Goal: Task Accomplishment & Management: Use online tool/utility

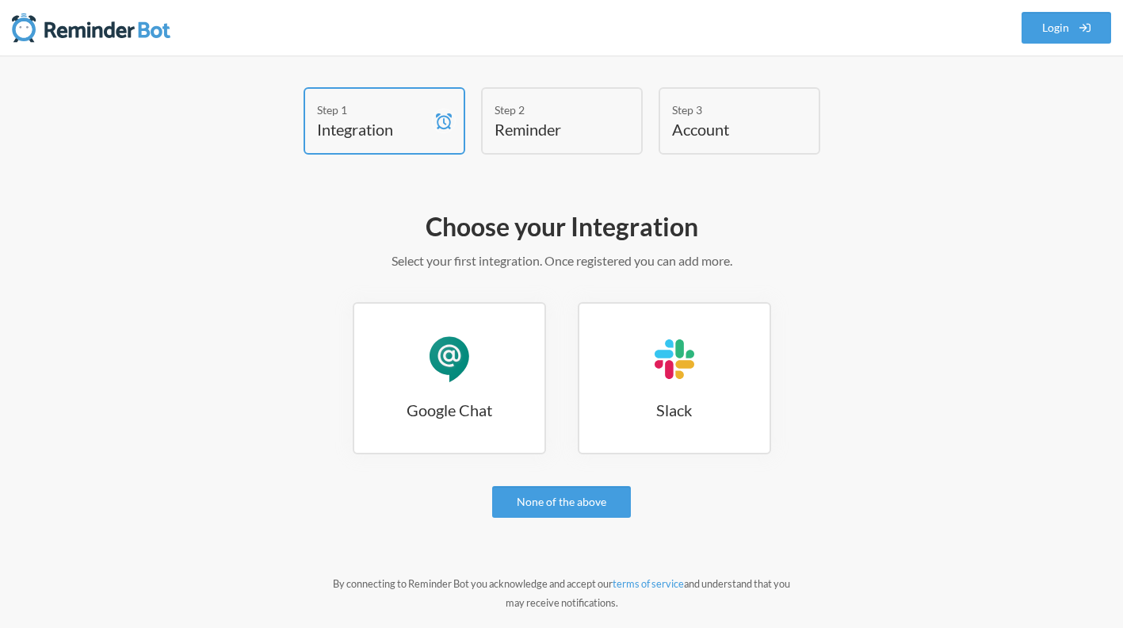
drag, startPoint x: 924, startPoint y: 208, endPoint x: 899, endPoint y: 208, distance: 24.6
click at [924, 208] on div "Choose your Integration Select your first integration. Once registered you can …" at bounding box center [561, 433] width 919 height 463
click at [365, 125] on h4 "Integration" at bounding box center [372, 129] width 111 height 22
click at [373, 131] on h4 "Integration" at bounding box center [372, 129] width 111 height 22
click at [373, 129] on h4 "Integration" at bounding box center [372, 129] width 111 height 22
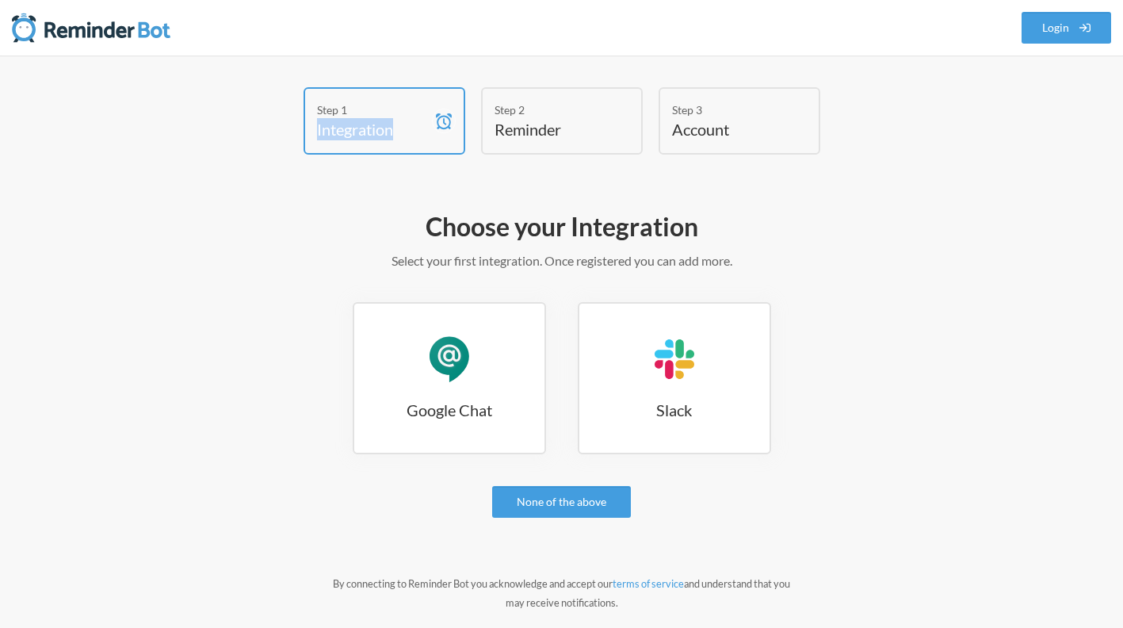
click at [426, 117] on div "Step 1 Integration" at bounding box center [384, 120] width 162 height 67
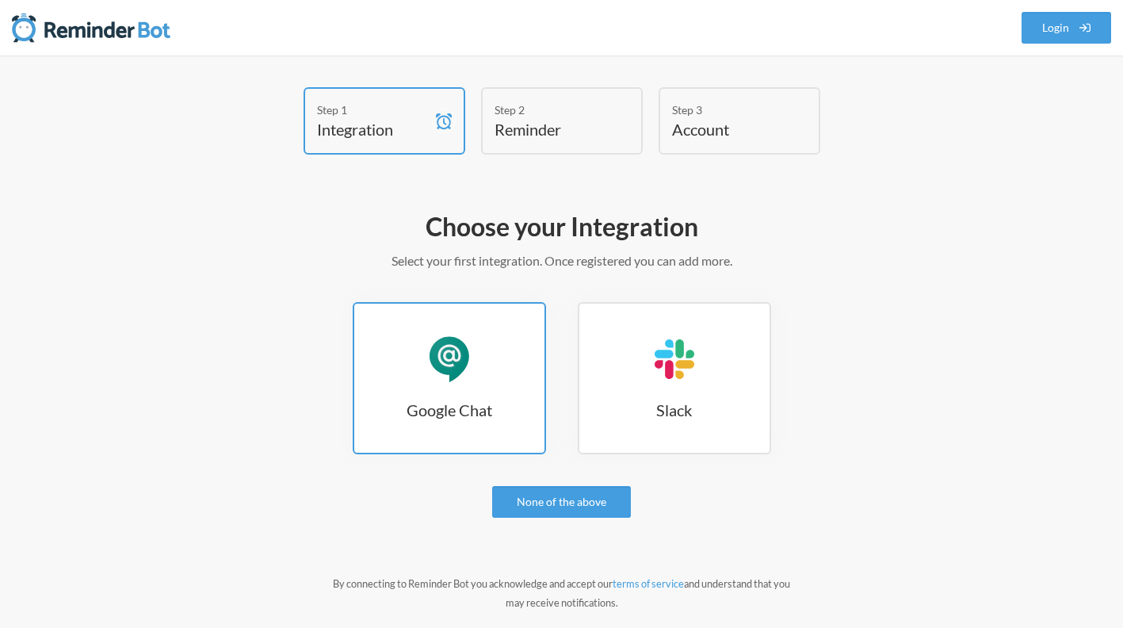
click at [422, 391] on link "Google Chat Google Chat" at bounding box center [449, 378] width 193 height 152
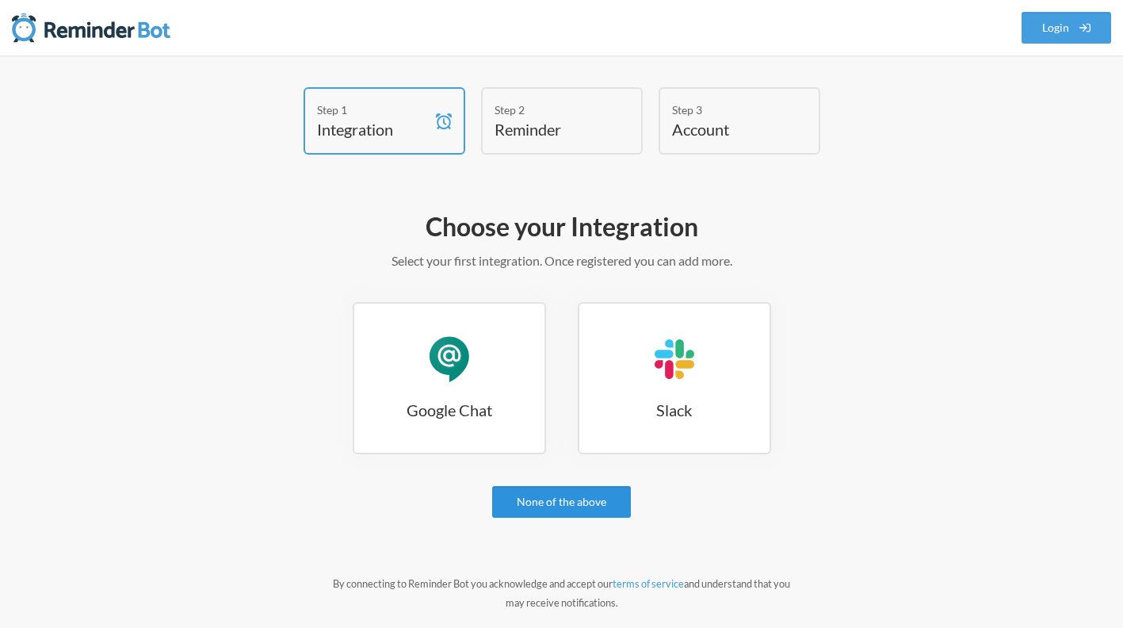
click at [549, 505] on link "None of the above" at bounding box center [561, 502] width 139 height 32
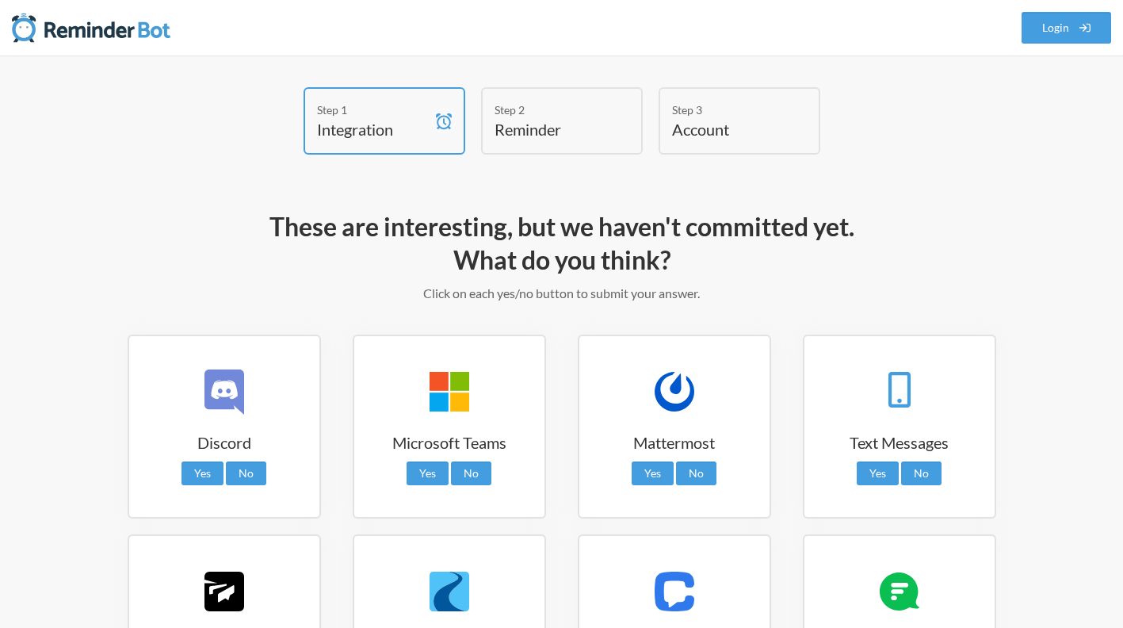
click at [337, 126] on h4 "Integration" at bounding box center [372, 129] width 111 height 22
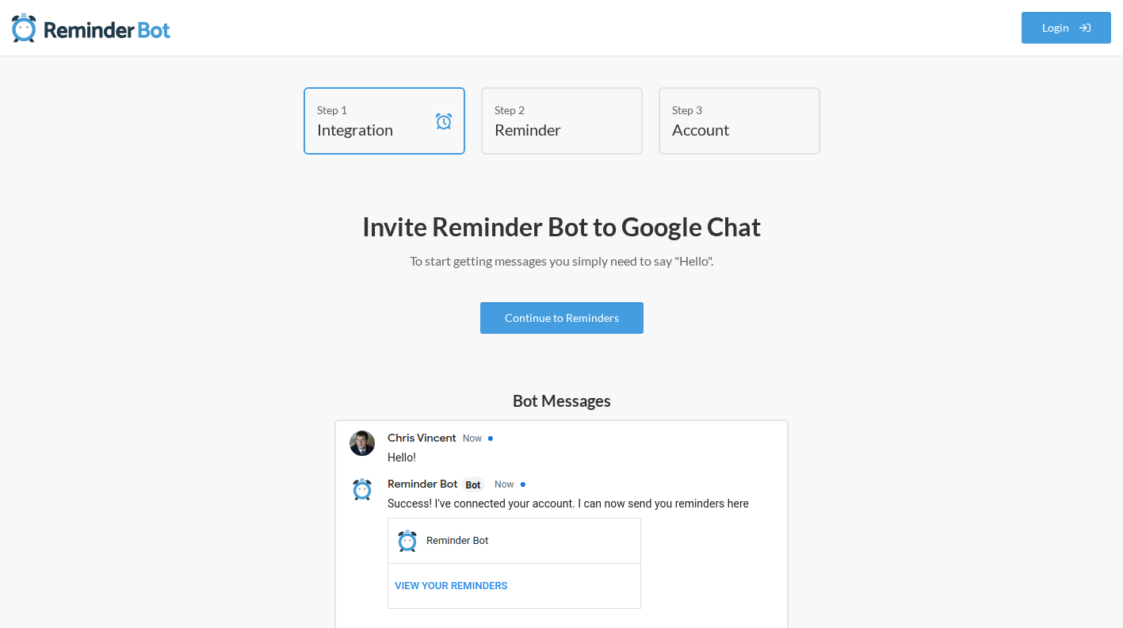
scroll to position [79, 0]
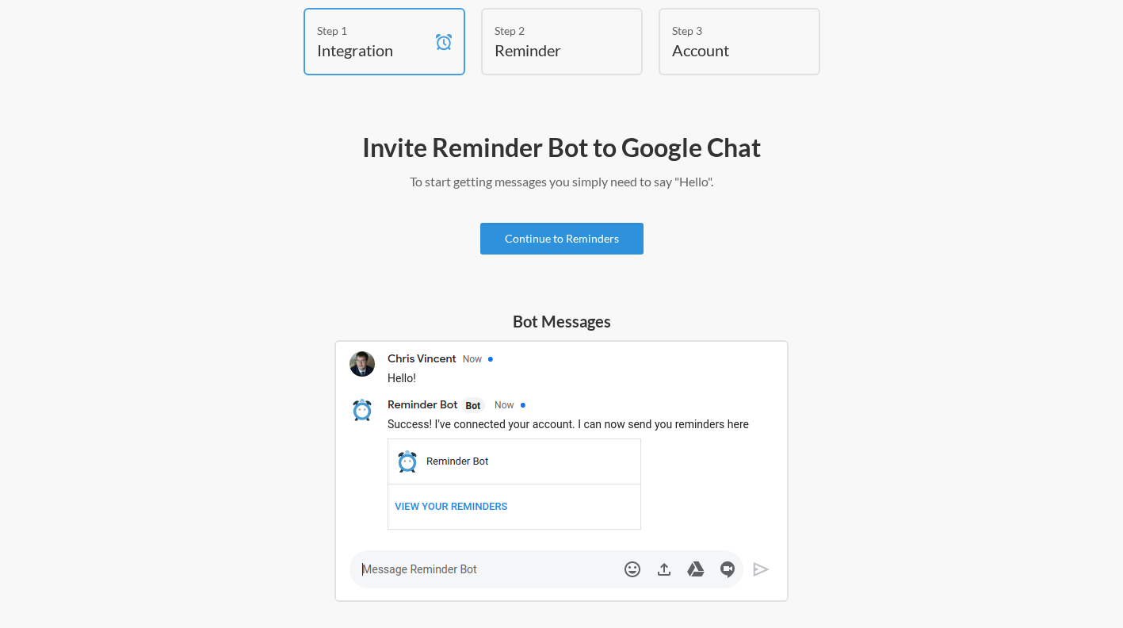
click at [571, 242] on link "Continue to Reminders" at bounding box center [561, 239] width 163 height 32
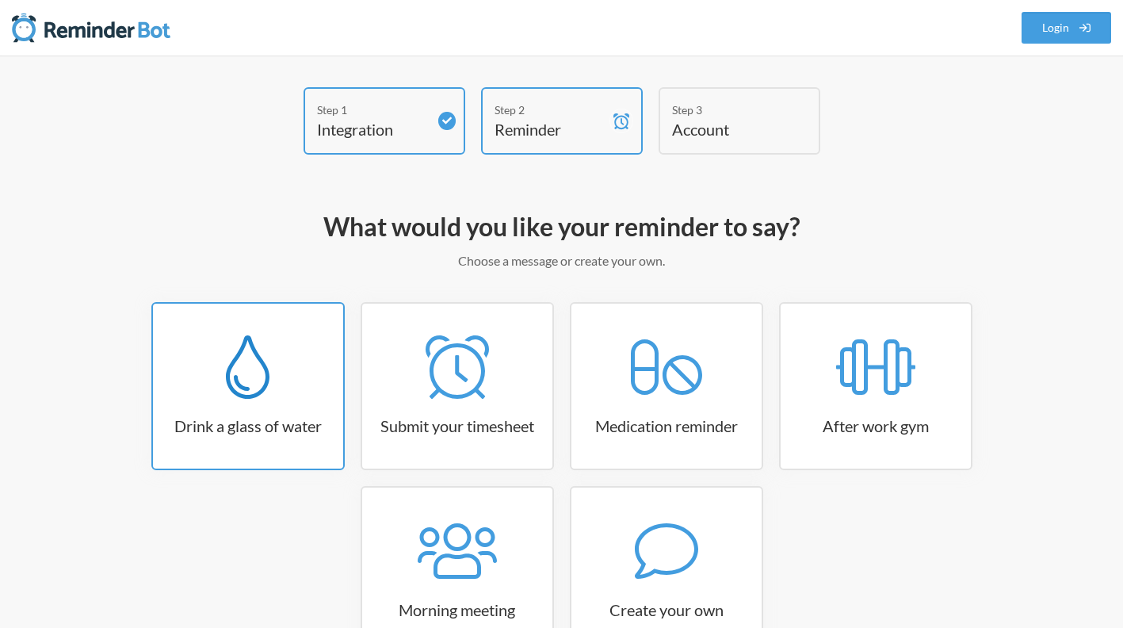
click at [305, 425] on h3 "Drink a glass of water" at bounding box center [248, 425] width 190 height 22
select select "06:30:00"
select select "true"
select select "11:00:00"
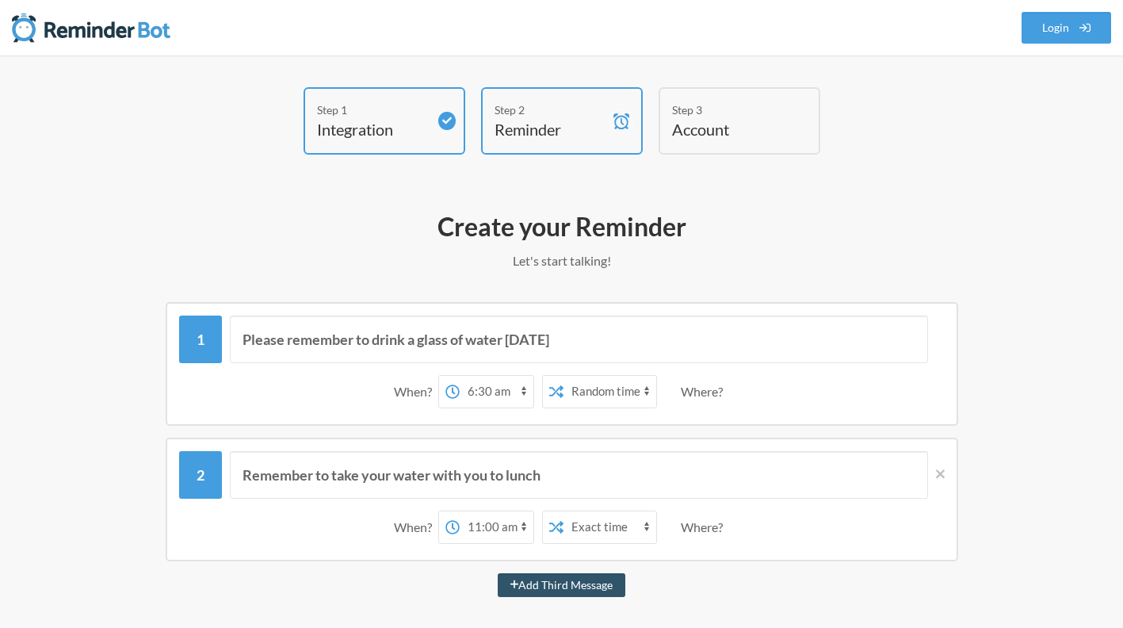
click at [469, 389] on select "12:00 am 12:15 am 12:30 am 12:45 am 1:00 am 1:15 am 1:30 am 1:45 am 2:00 am 2:1…" at bounding box center [497, 392] width 74 height 32
select select "09:00:00"
click at [460, 376] on select "12:00 am 12:15 am 12:30 am 12:45 am 1:00 am 1:15 am 1:30 am 1:45 am 2:00 am 2:1…" at bounding box center [497, 392] width 74 height 32
click at [596, 392] on select "Exact time Random time" at bounding box center [609, 392] width 93 height 32
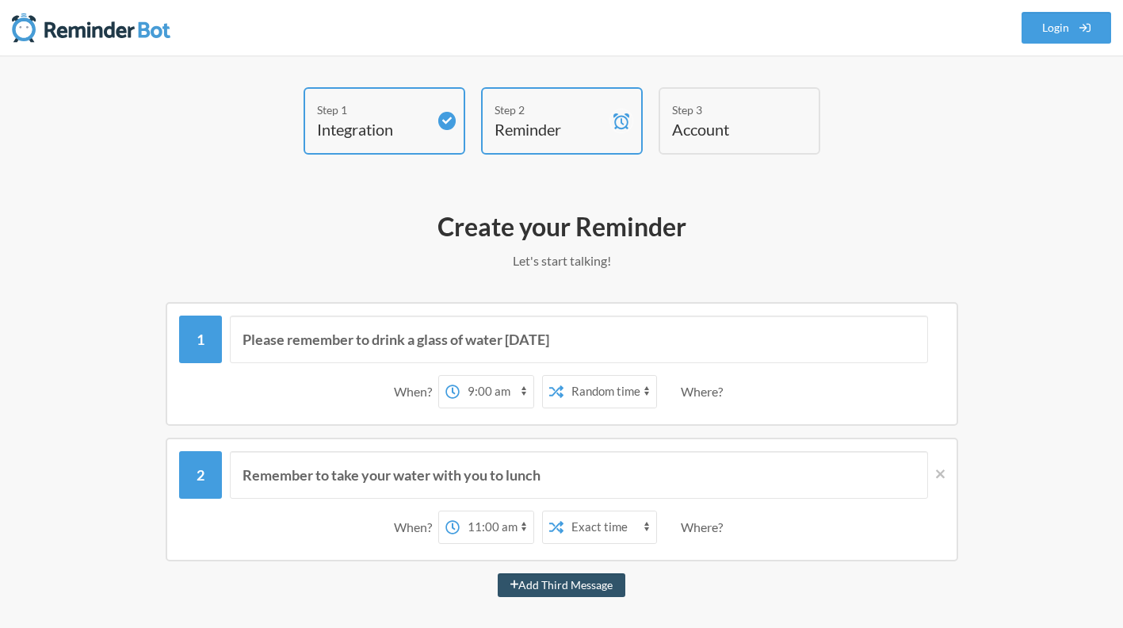
click at [945, 476] on div "Remember to take your water with you to lunch When? 12:00 am 12:15 am 12:30 am …" at bounding box center [562, 499] width 792 height 124
click at [941, 475] on icon at bounding box center [940, 473] width 9 height 9
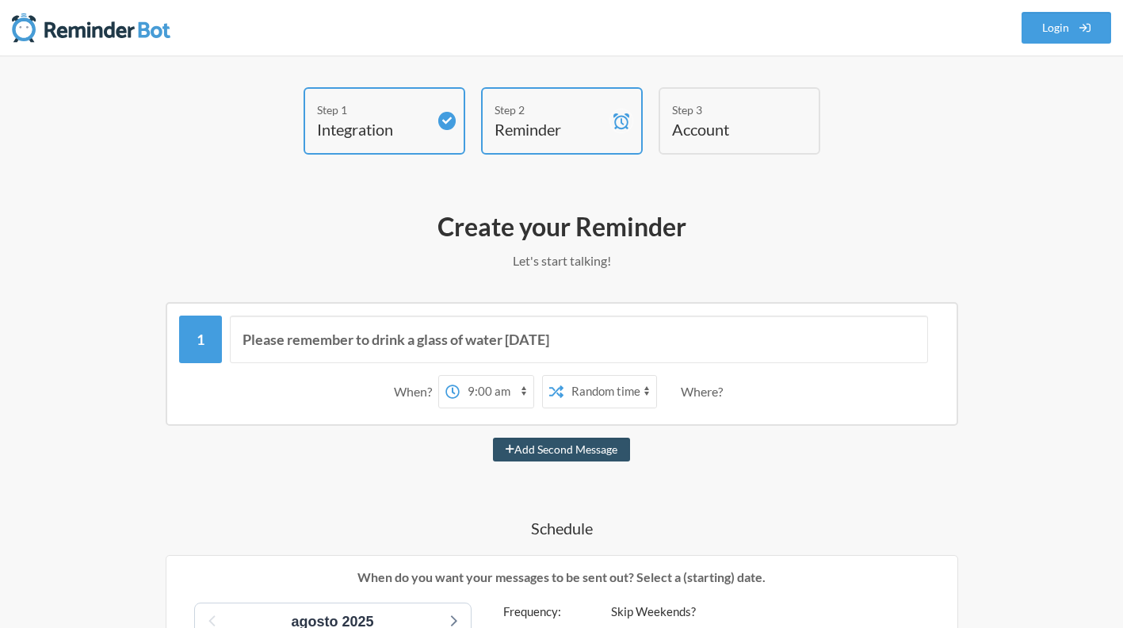
drag, startPoint x: 562, startPoint y: 452, endPoint x: 244, endPoint y: 448, distance: 317.8
click at [244, 448] on div "Add Second Message" at bounding box center [561, 449] width 919 height 24
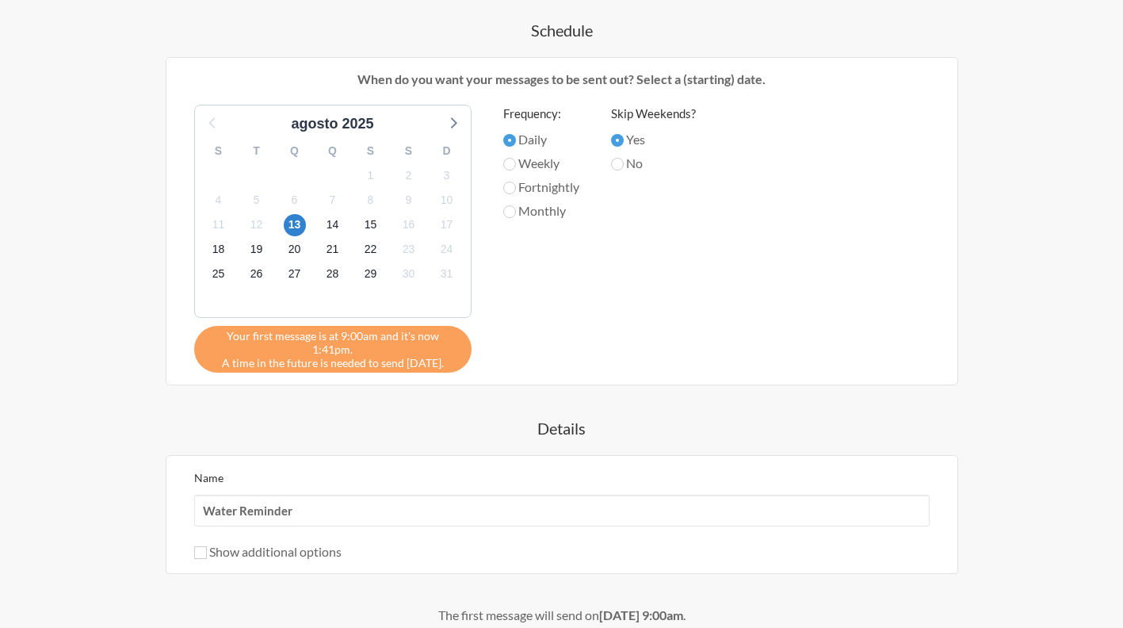
scroll to position [555, 0]
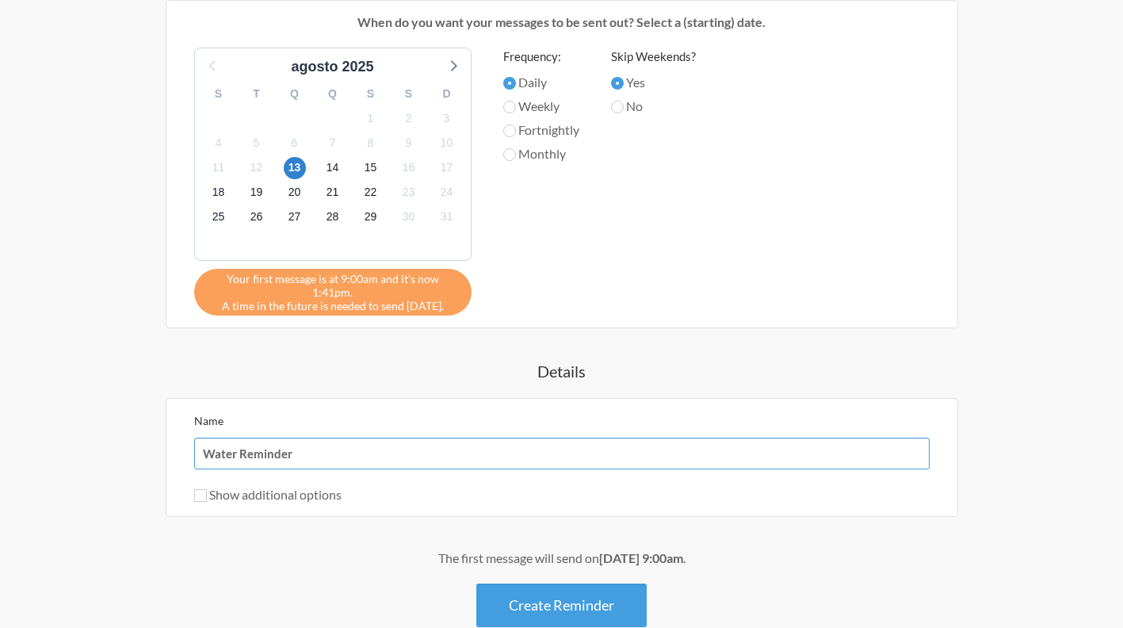
drag, startPoint x: 313, startPoint y: 437, endPoint x: 177, endPoint y: 441, distance: 135.6
click at [177, 441] on div "Name Water Reminder Show additional options Hide this reminder from calendars S…" at bounding box center [562, 457] width 792 height 119
type input "Beber Água"
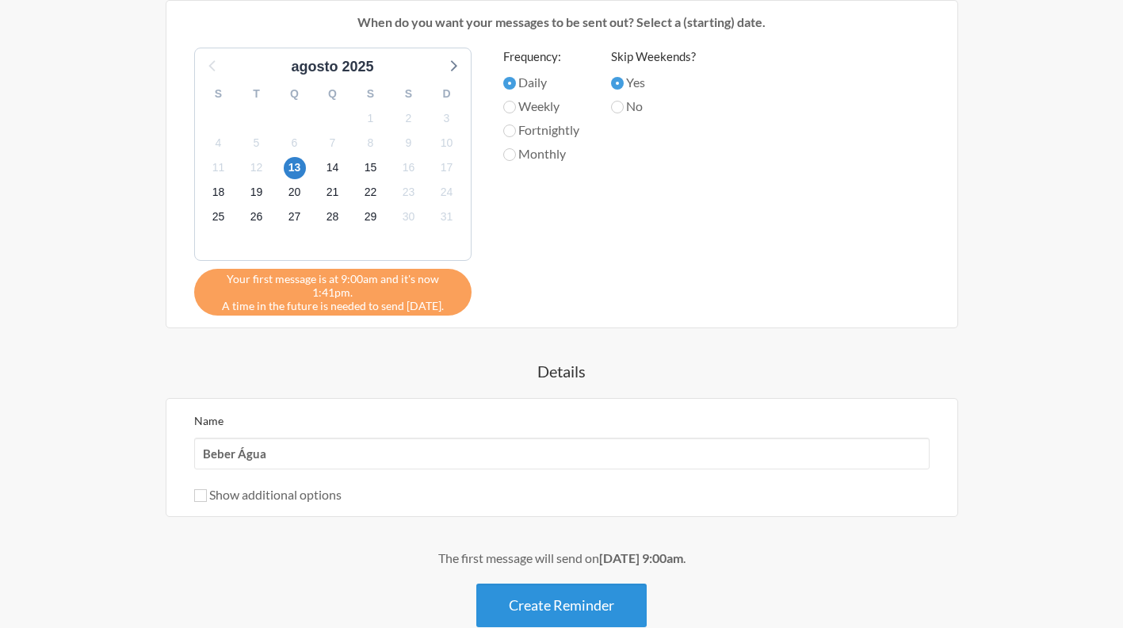
click at [559, 595] on button "Create Reminder" at bounding box center [561, 605] width 170 height 44
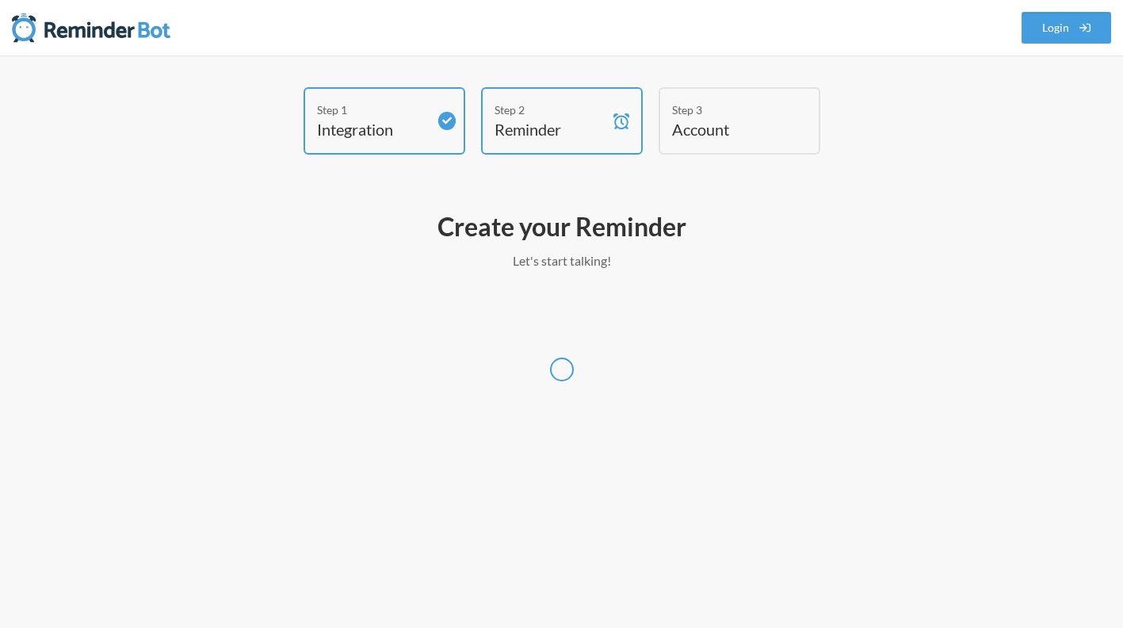
scroll to position [0, 0]
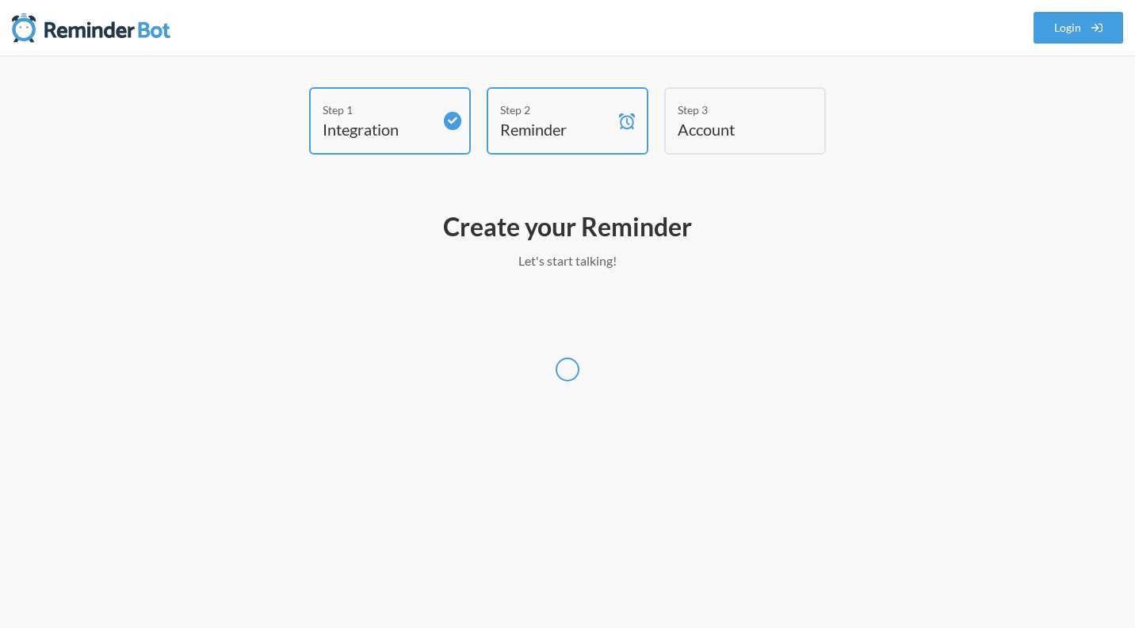
select select "America/[GEOGRAPHIC_DATA]"
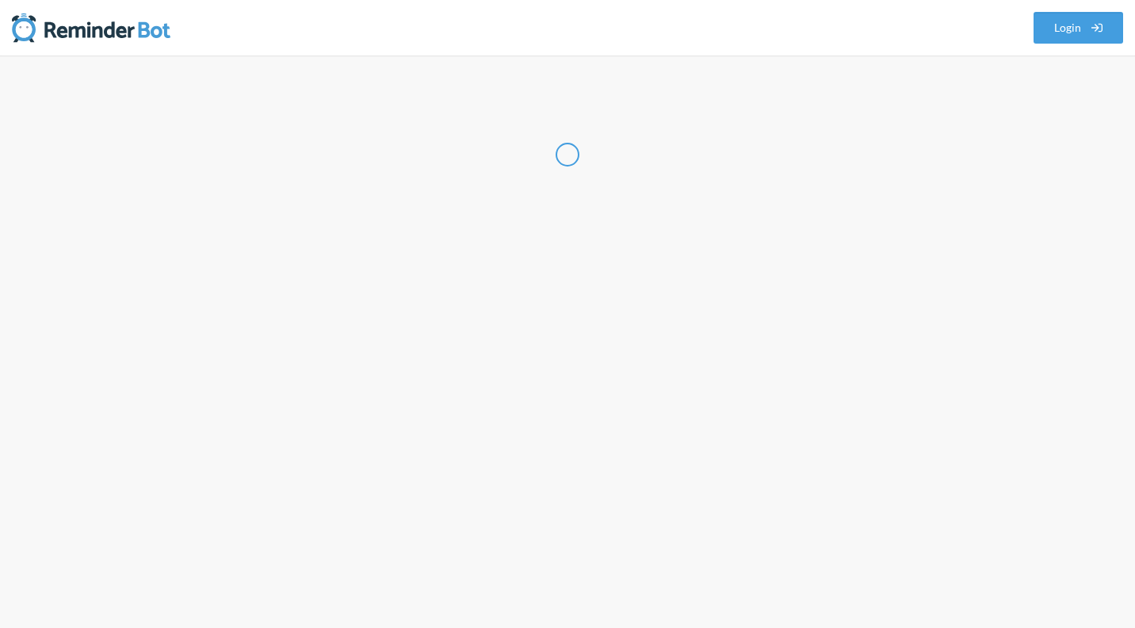
select select "BR"
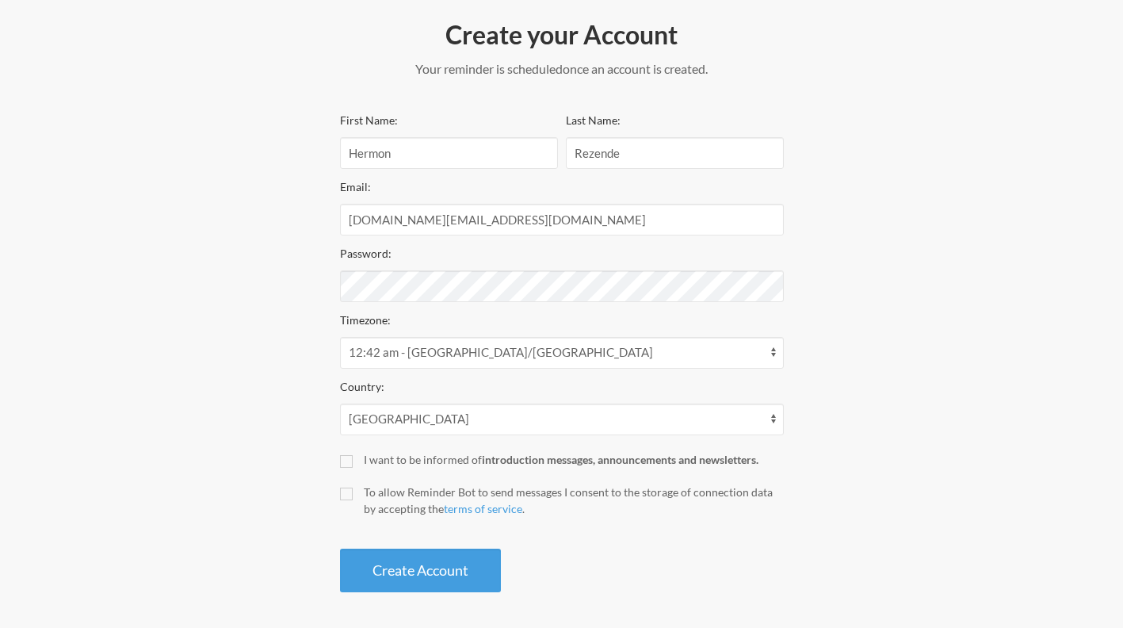
scroll to position [196, 0]
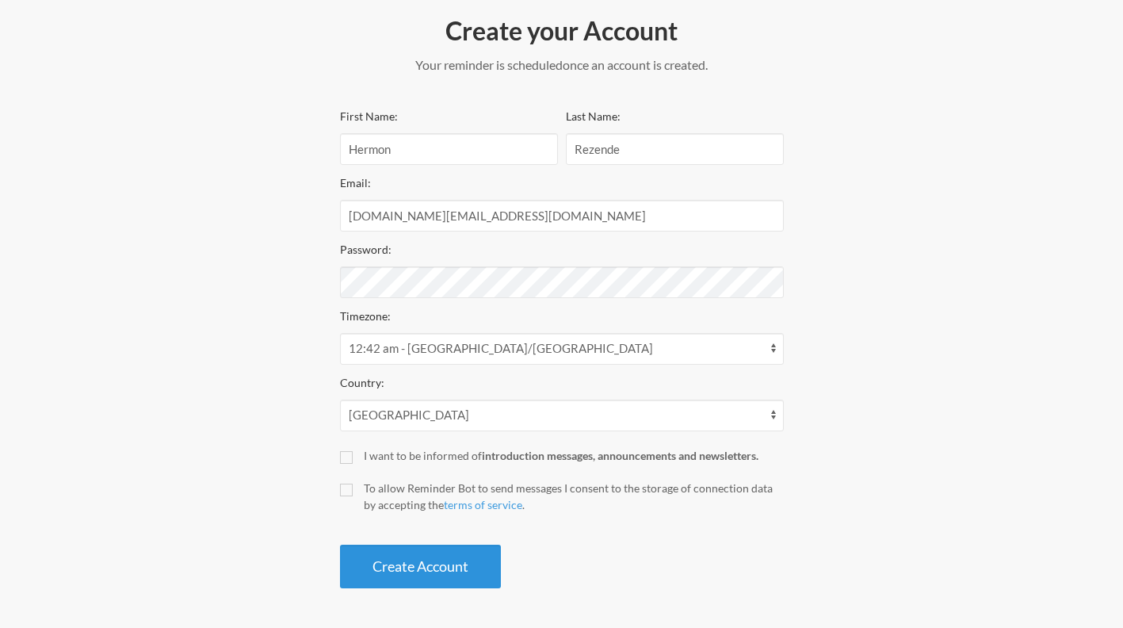
click at [424, 563] on button "Create Account" at bounding box center [420, 566] width 161 height 44
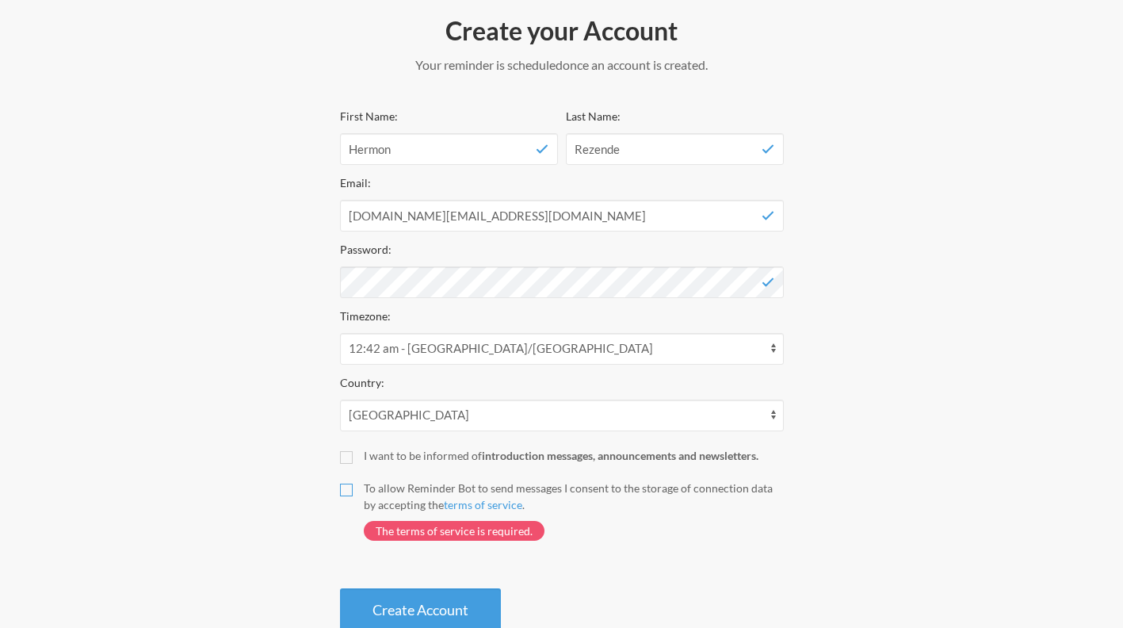
click at [345, 484] on input "To allow Reminder Bot to send messages I consent to the storage of connection d…" at bounding box center [346, 489] width 13 height 13
checkbox input "true"
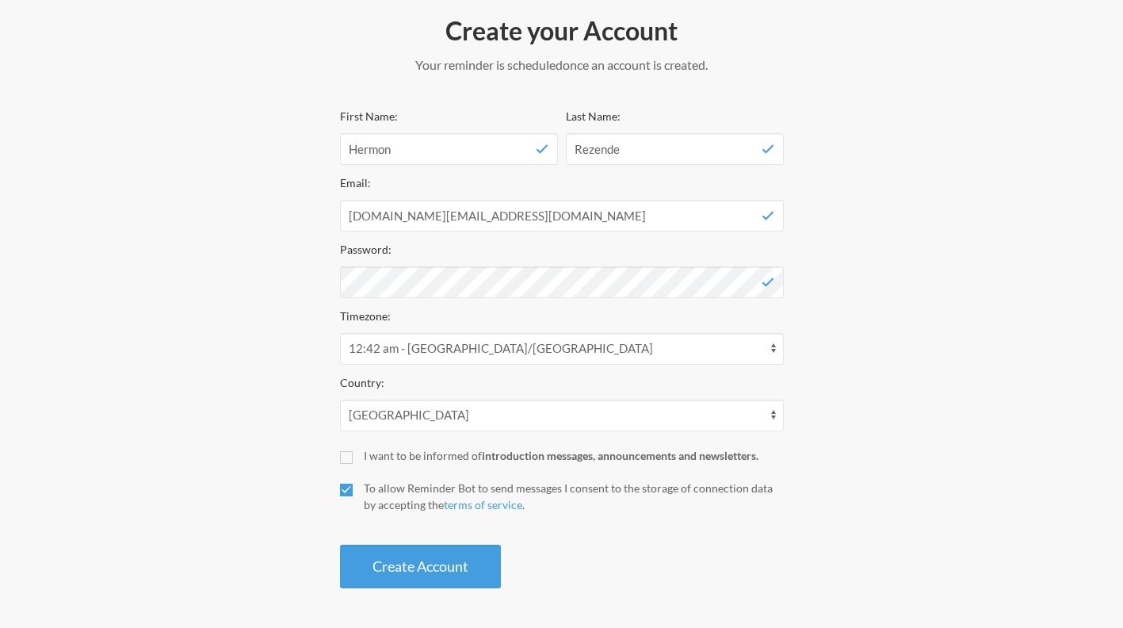
click at [417, 559] on button "Create Account" at bounding box center [420, 566] width 161 height 44
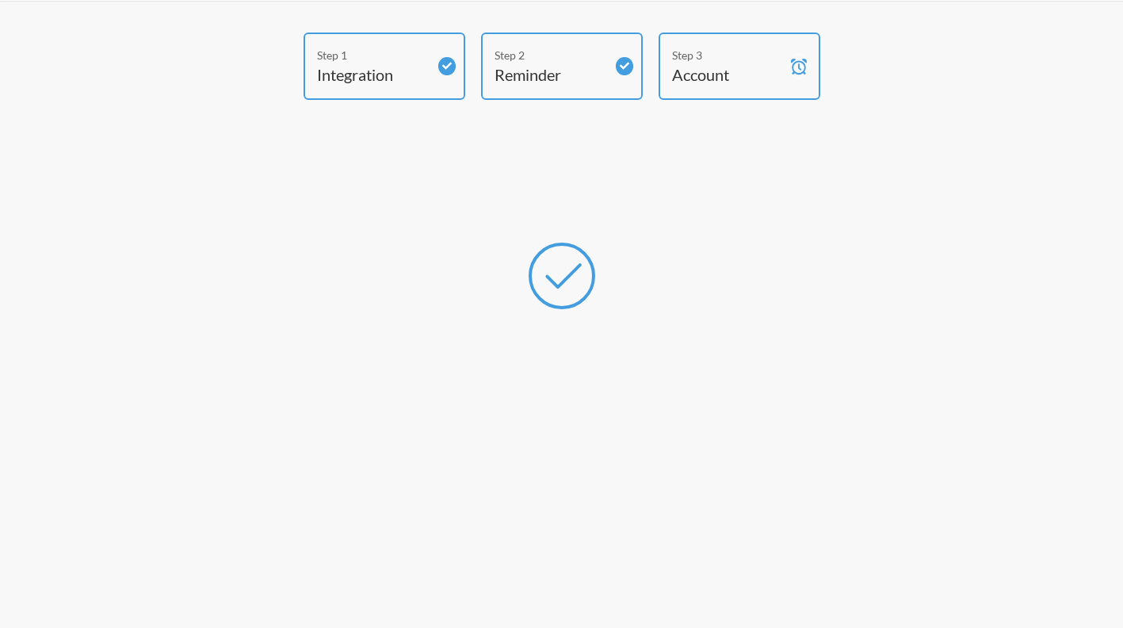
scroll to position [0, 0]
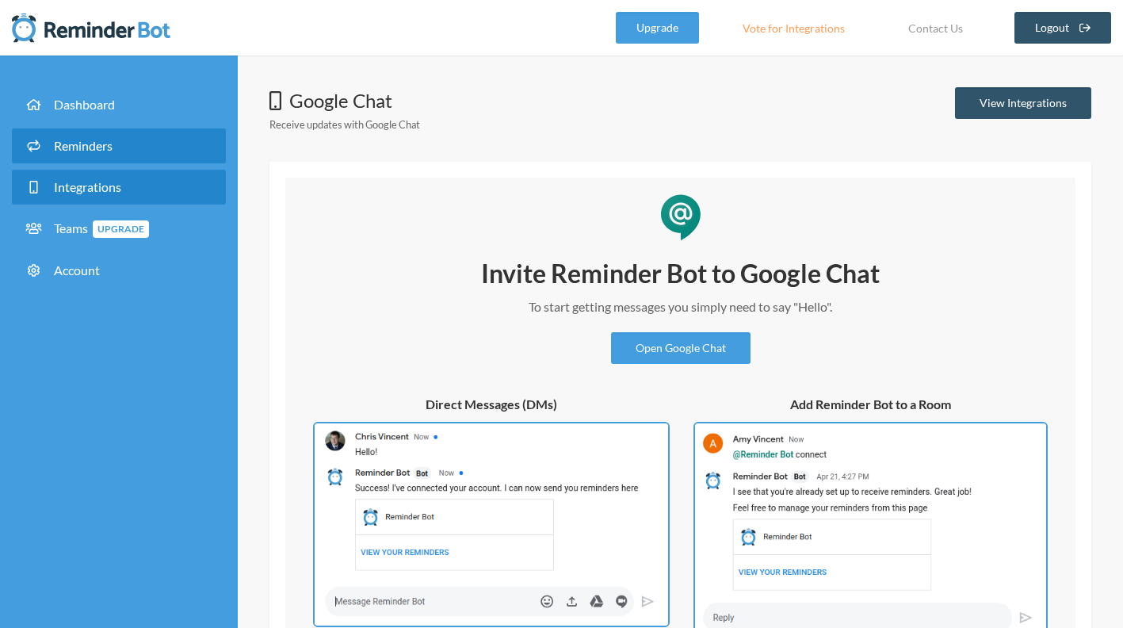
click at [94, 137] on link "Reminders" at bounding box center [119, 145] width 214 height 35
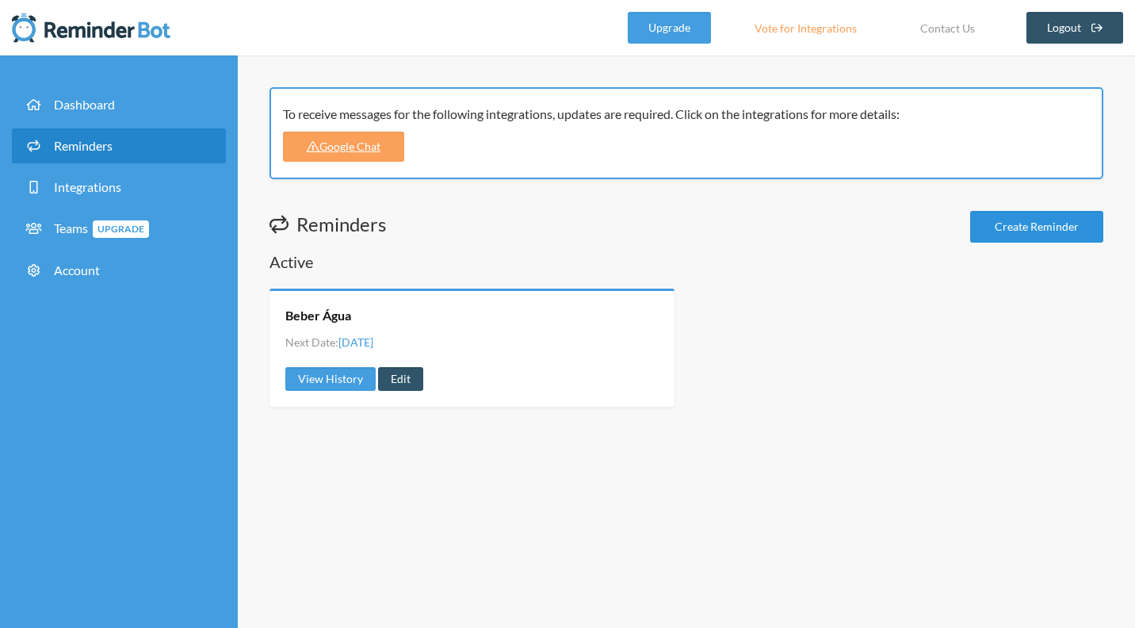
click at [1012, 228] on link "Create Reminder" at bounding box center [1036, 227] width 133 height 32
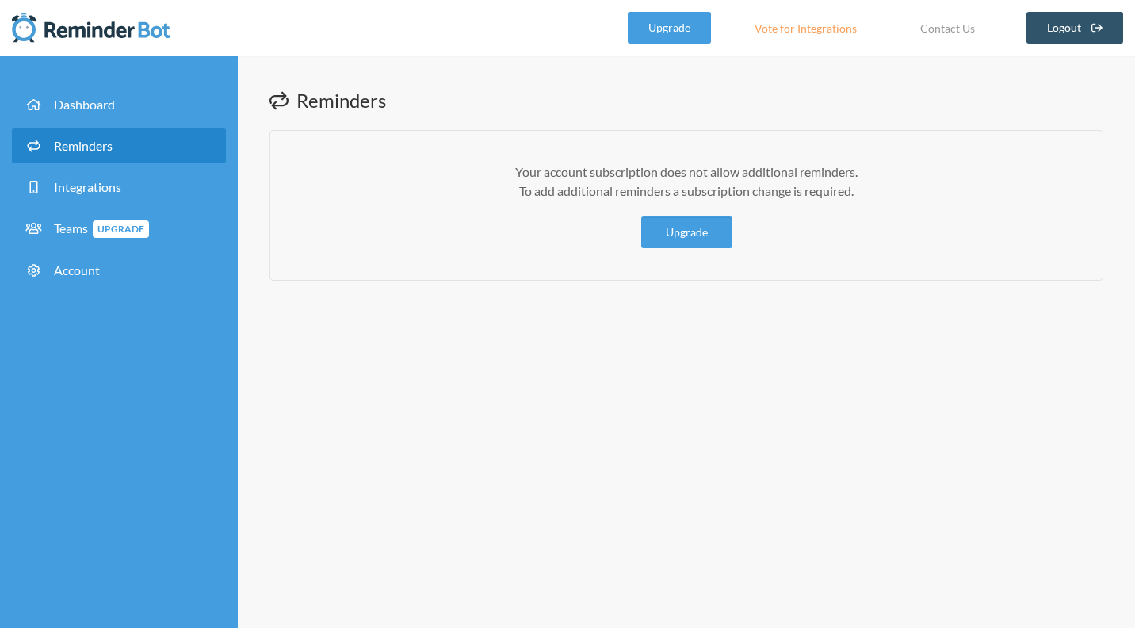
click at [517, 274] on div "Your account subscription does not allow additional reminders. To add additiona…" at bounding box center [686, 205] width 834 height 151
click at [564, 266] on div "Your account subscription does not allow additional reminders. To add additiona…" at bounding box center [686, 205] width 834 height 151
click at [86, 188] on span "Integrations" at bounding box center [87, 186] width 67 height 15
